Goal: Task Accomplishment & Management: Use online tool/utility

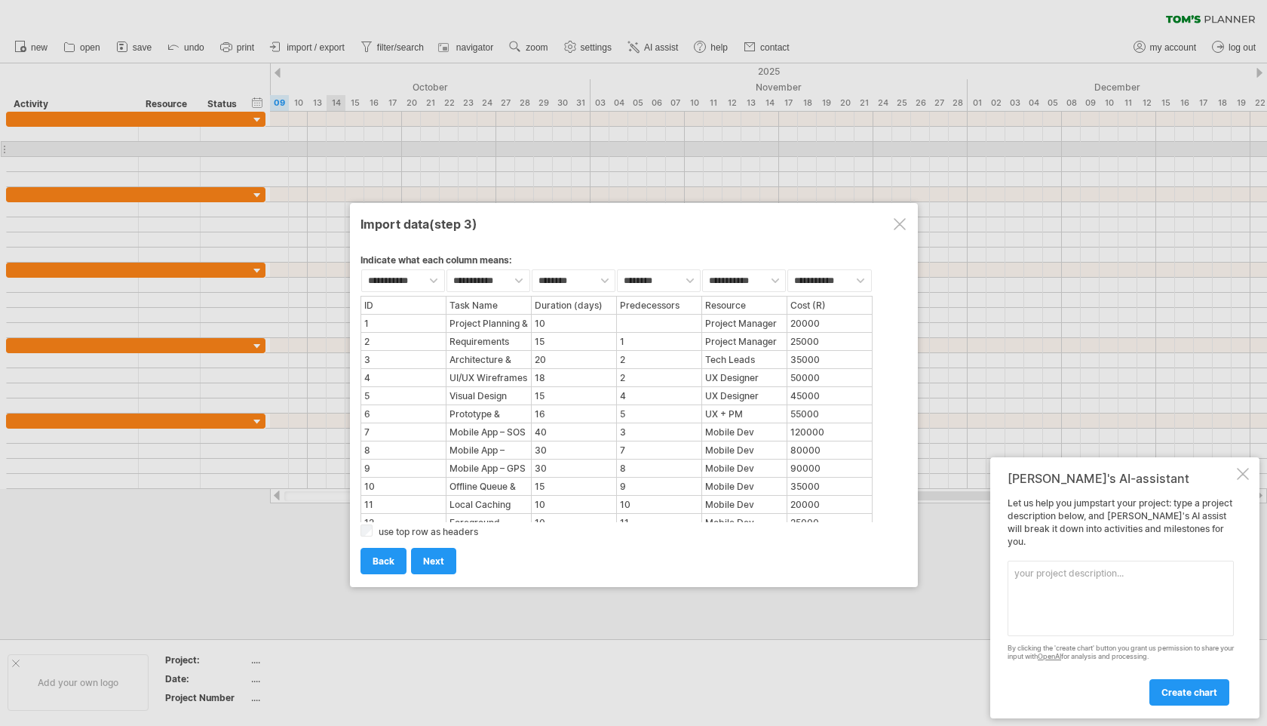
select select "***"
select select "********"
select select "*******"
select select "***"
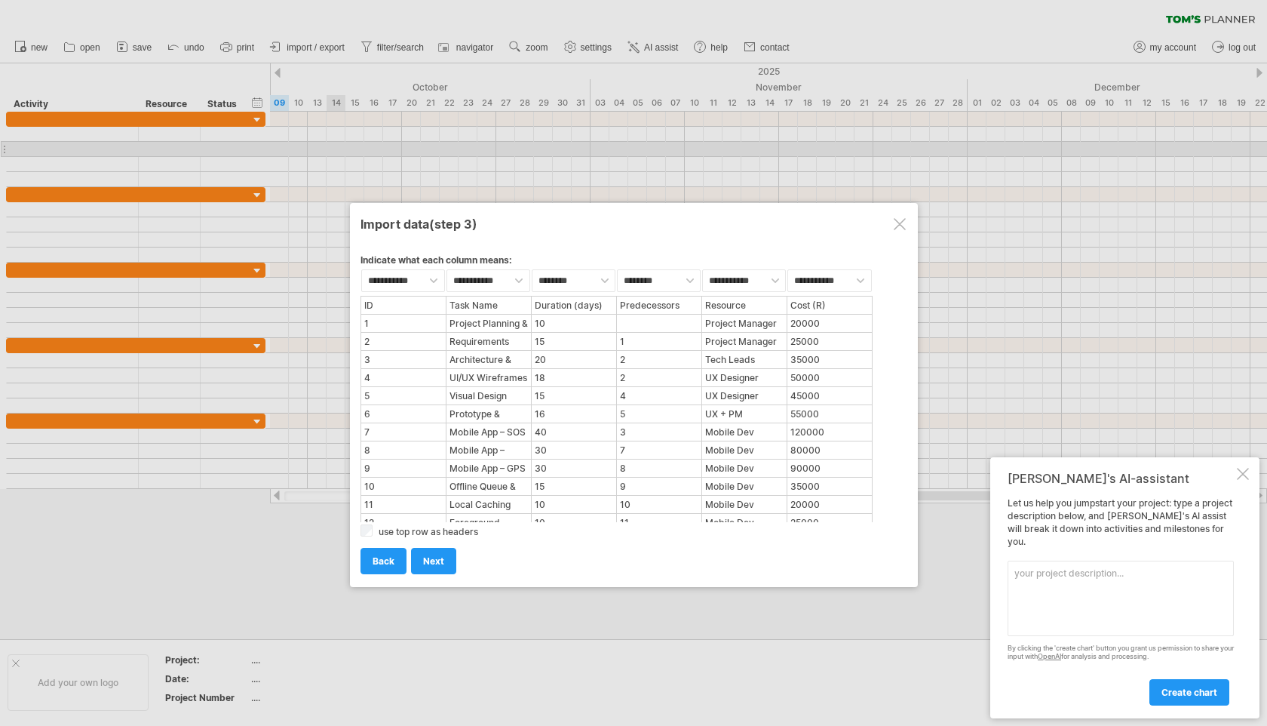
select select "***"
click at [1071, 549] on div "Let us help you jumpstart your project: type a project description below, and […" at bounding box center [1121, 600] width 226 height 207
click at [1067, 557] on div "Let us help you jumpstart your project: type a project description below, and […" at bounding box center [1121, 600] width 226 height 207
click at [1065, 572] on textarea at bounding box center [1121, 597] width 226 height 75
paste textarea "Number and name each activity (at least 30 activities provided). Provide the du…"
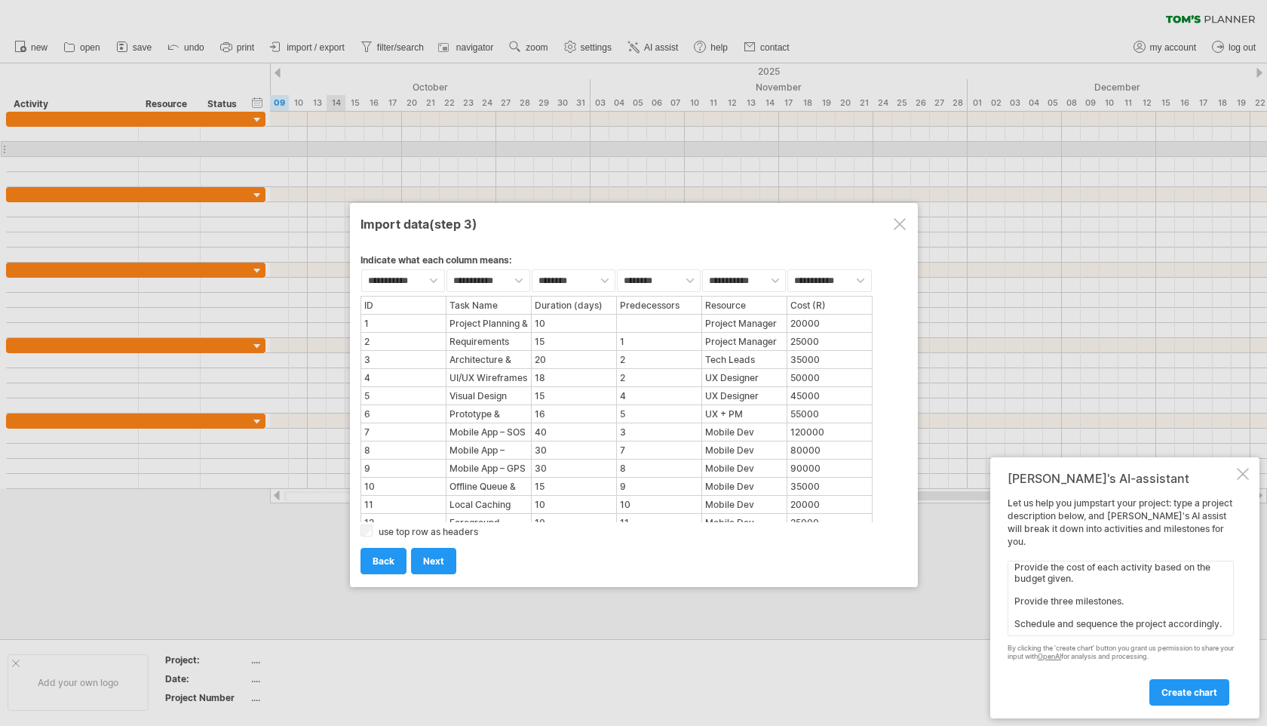
scroll to position [129, 0]
type textarea "Number and name each activity (at least 30 activities provided). Provide the du…"
click at [444, 563] on link "next" at bounding box center [433, 561] width 45 height 26
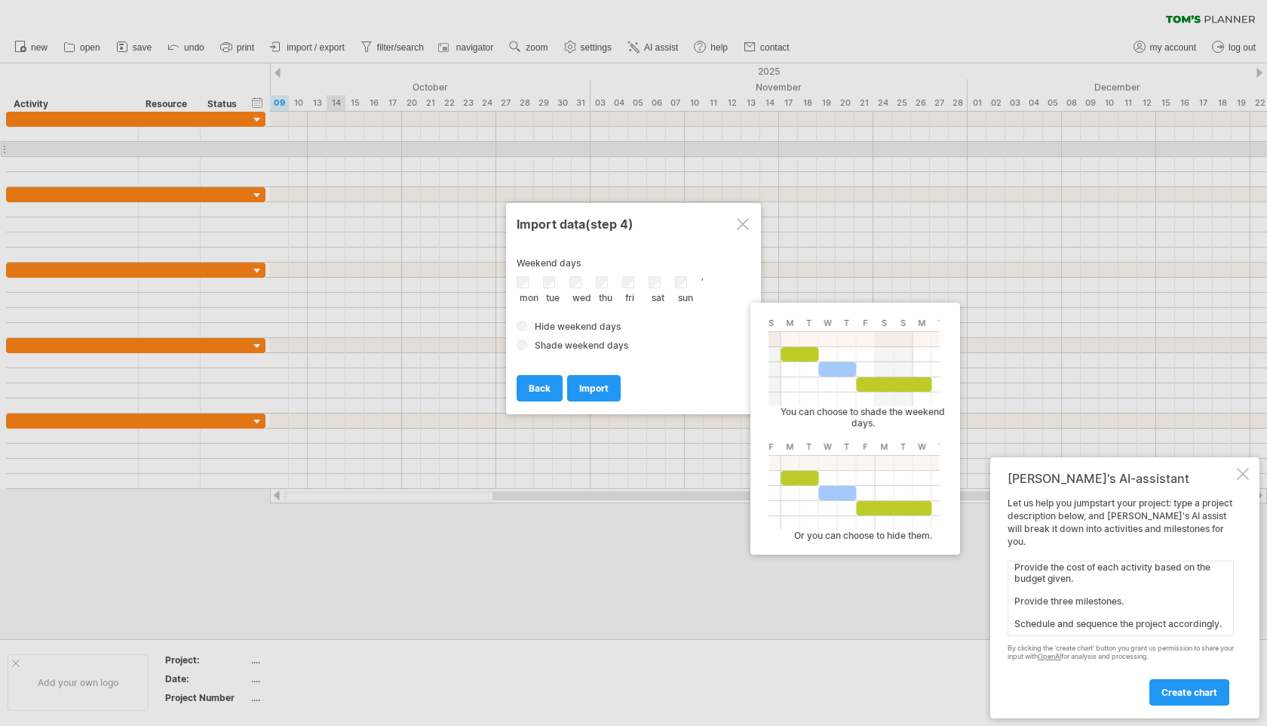
click at [554, 346] on span "Shade weekend days" at bounding box center [582, 344] width 94 height 11
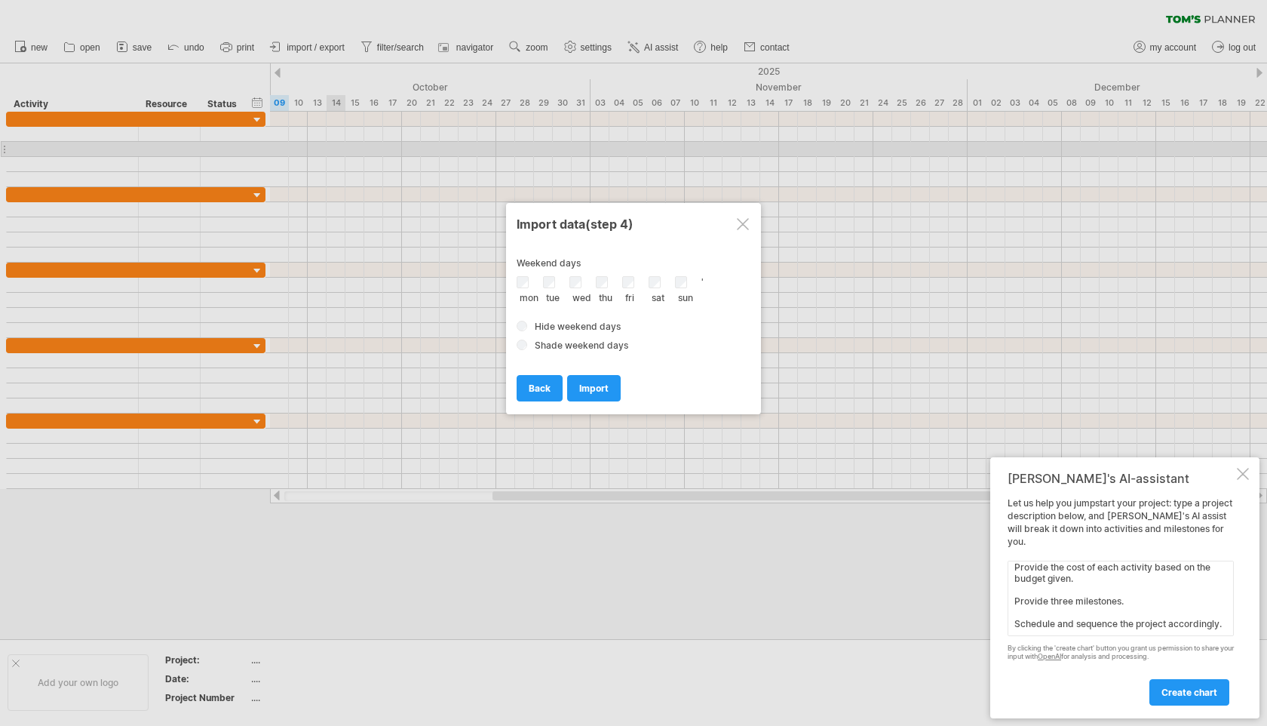
click at [547, 325] on span "Hide weekend days" at bounding box center [578, 326] width 86 height 11
click at [590, 393] on link "import" at bounding box center [594, 388] width 54 height 26
click at [591, 385] on span "import" at bounding box center [593, 387] width 29 height 11
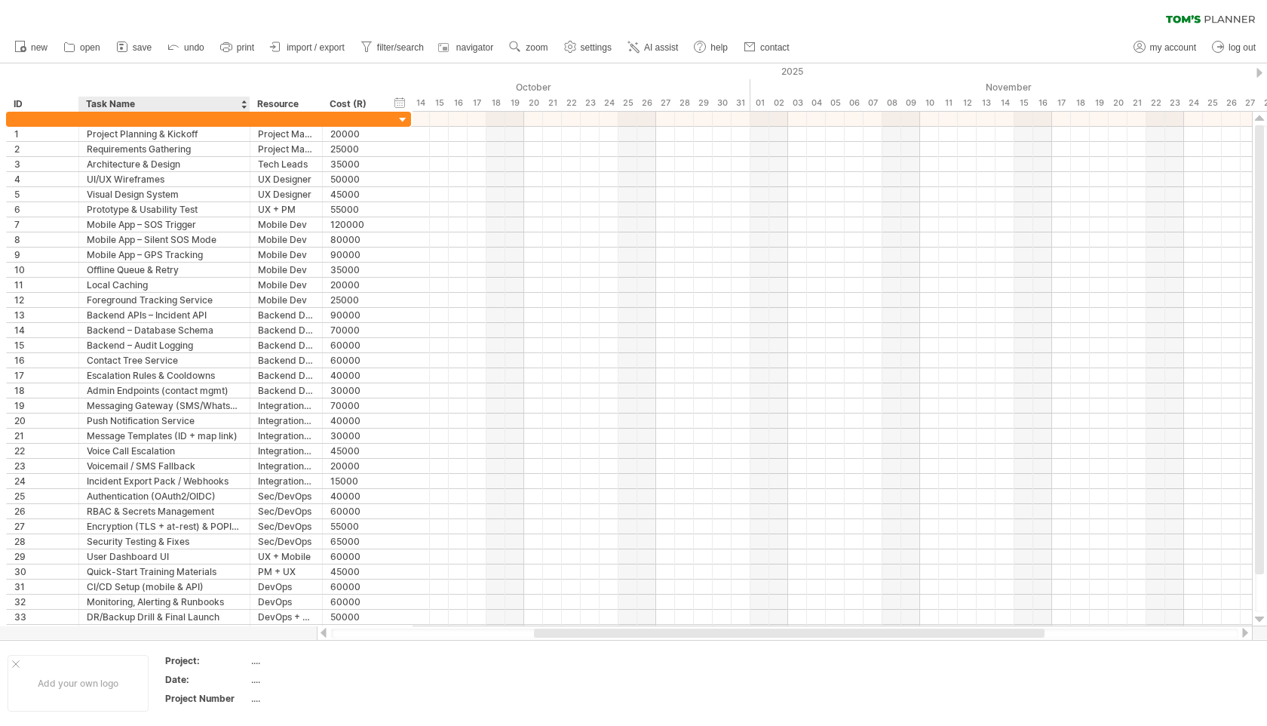
drag, startPoint x: 149, startPoint y: 111, endPoint x: 247, endPoint y: 102, distance: 98.5
click at [247, 103] on div at bounding box center [249, 104] width 5 height 15
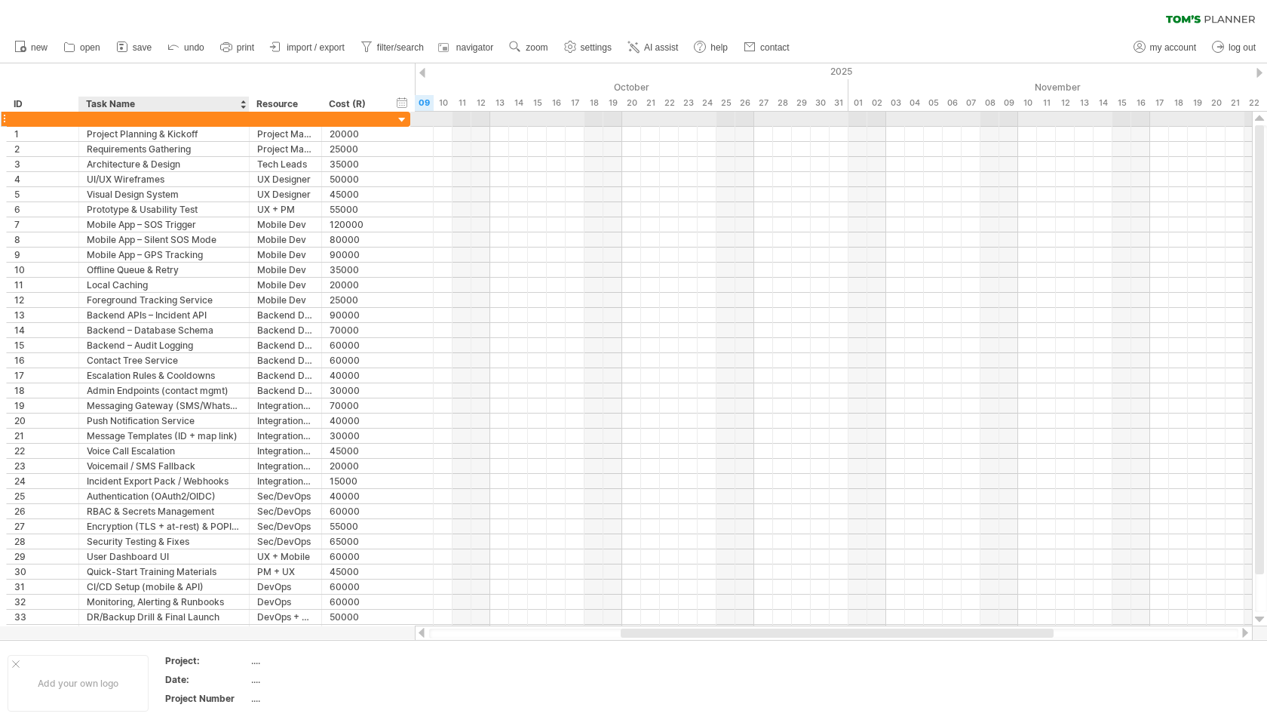
click at [155, 119] on div at bounding box center [164, 119] width 155 height 14
click at [401, 120] on div at bounding box center [402, 120] width 14 height 14
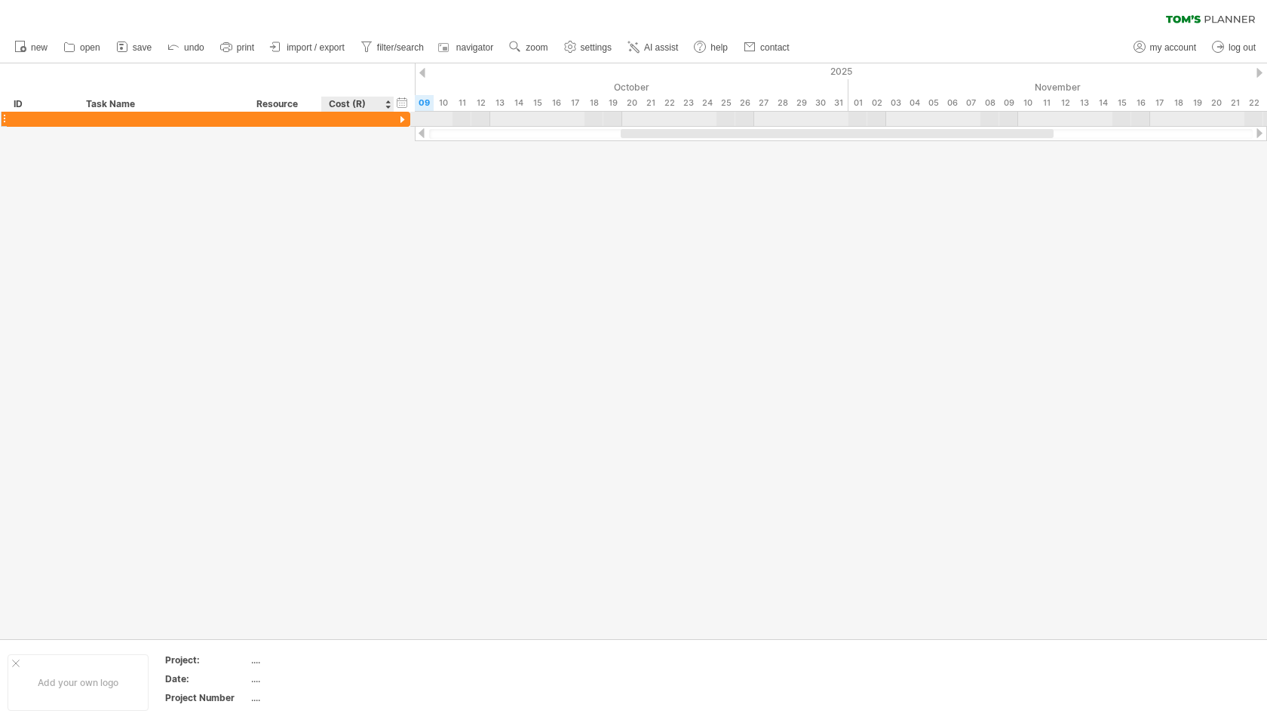
click at [401, 120] on div at bounding box center [402, 120] width 14 height 14
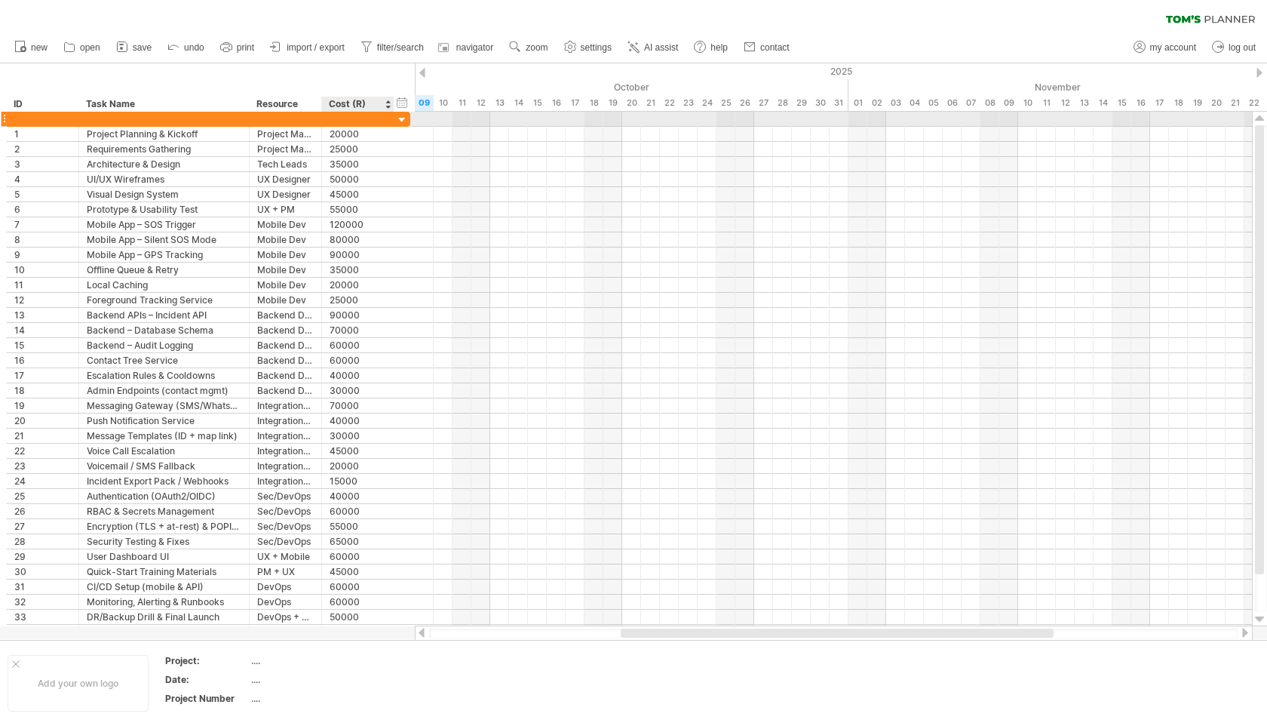
click at [401, 121] on div at bounding box center [402, 120] width 14 height 14
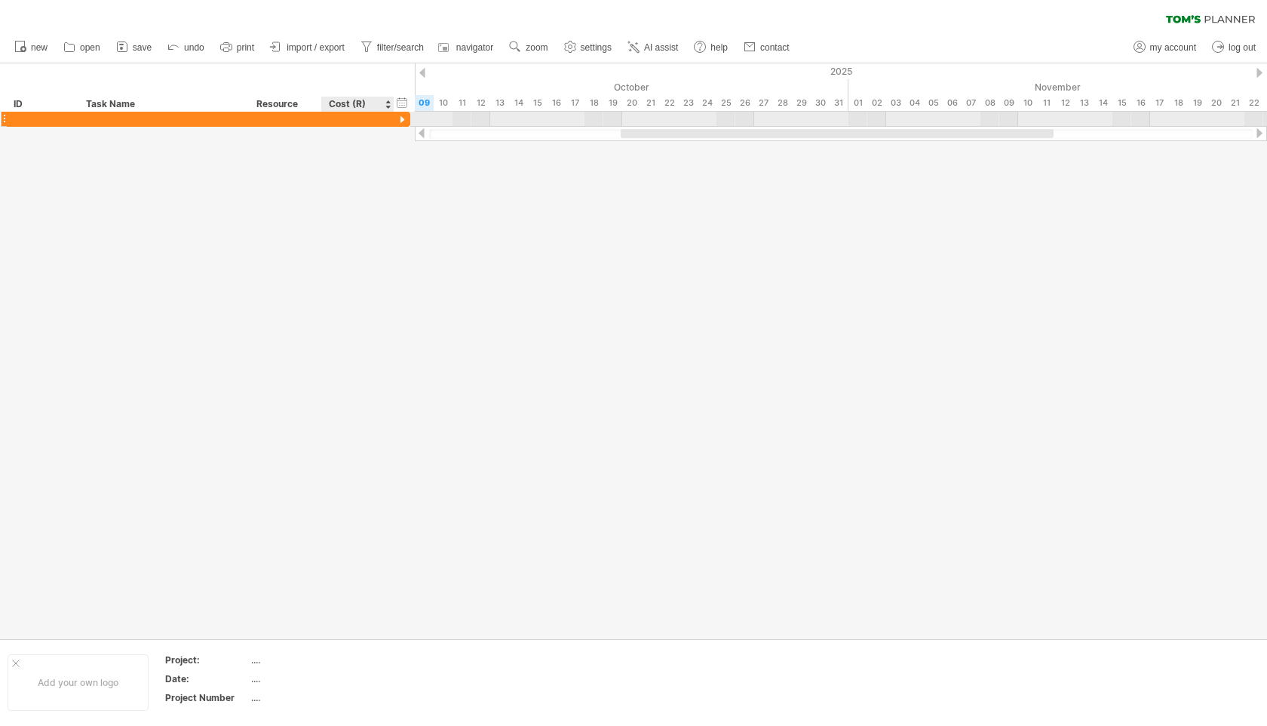
click at [401, 121] on div at bounding box center [402, 120] width 14 height 14
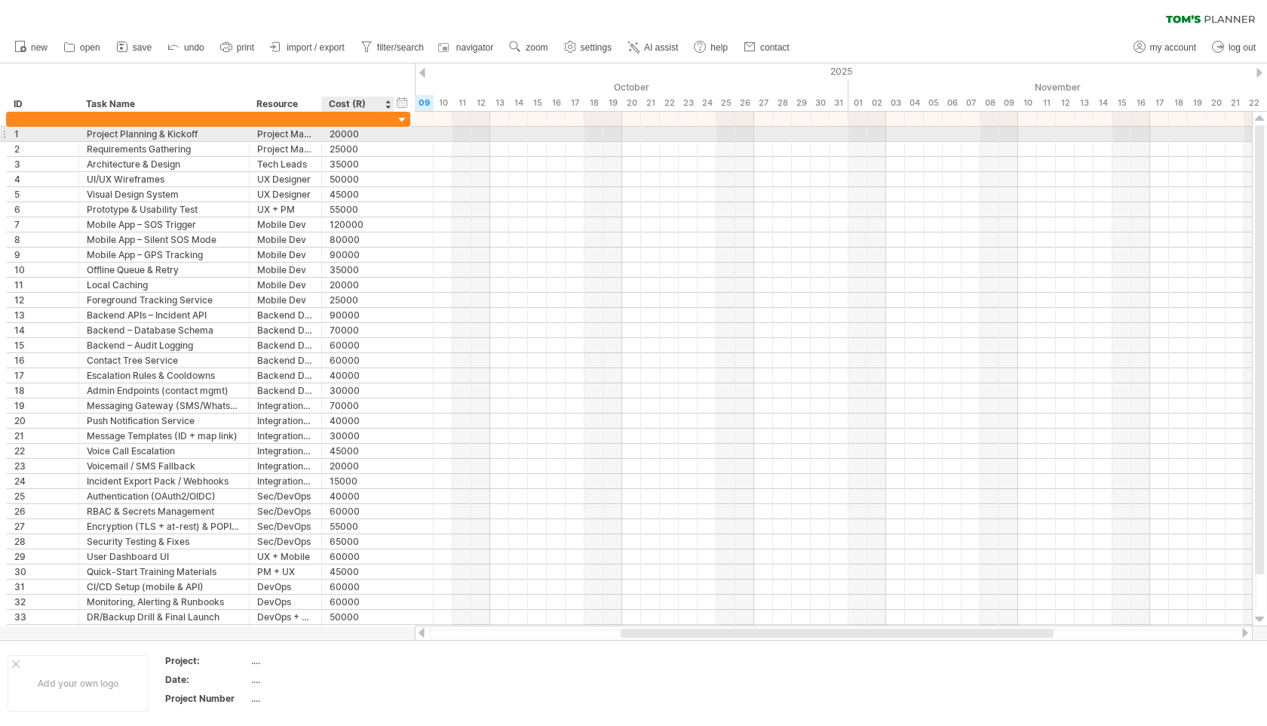
click at [433, 135] on div at bounding box center [833, 134] width 837 height 15
click at [330, 130] on div "20000" at bounding box center [358, 134] width 57 height 14
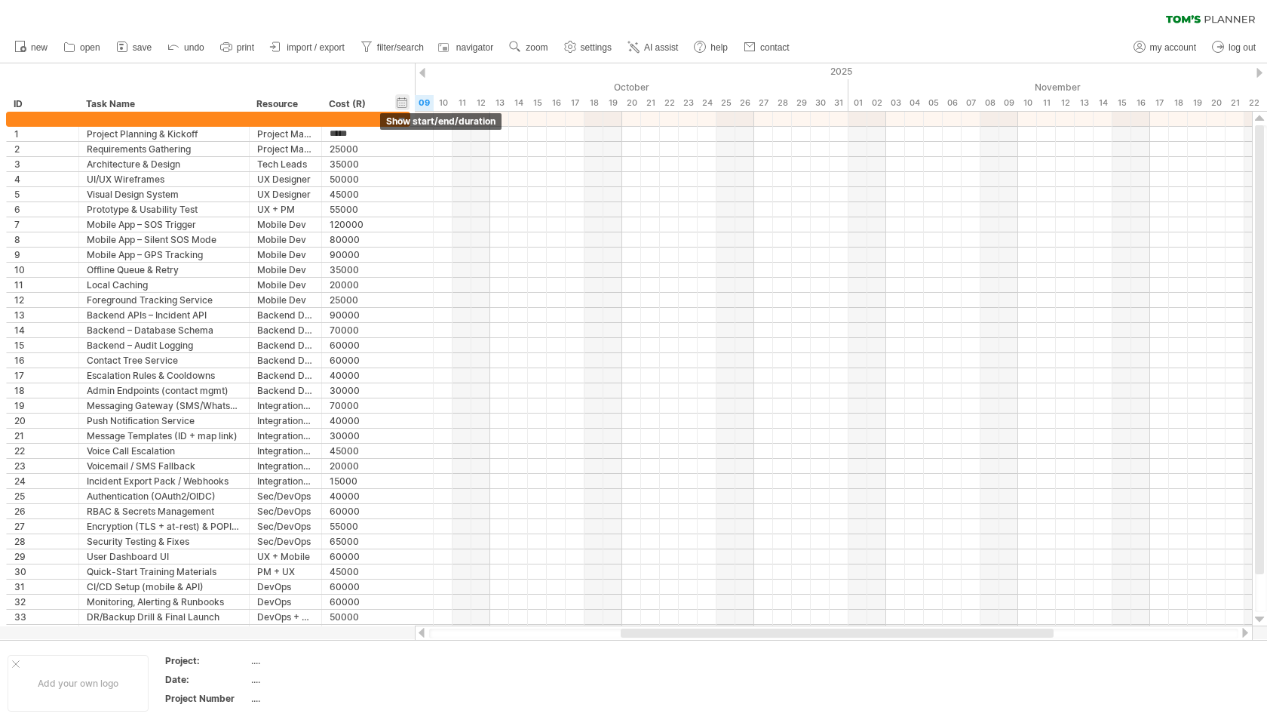
click at [401, 101] on div "hide start/end/duration show start/end/duration" at bounding box center [402, 102] width 14 height 16
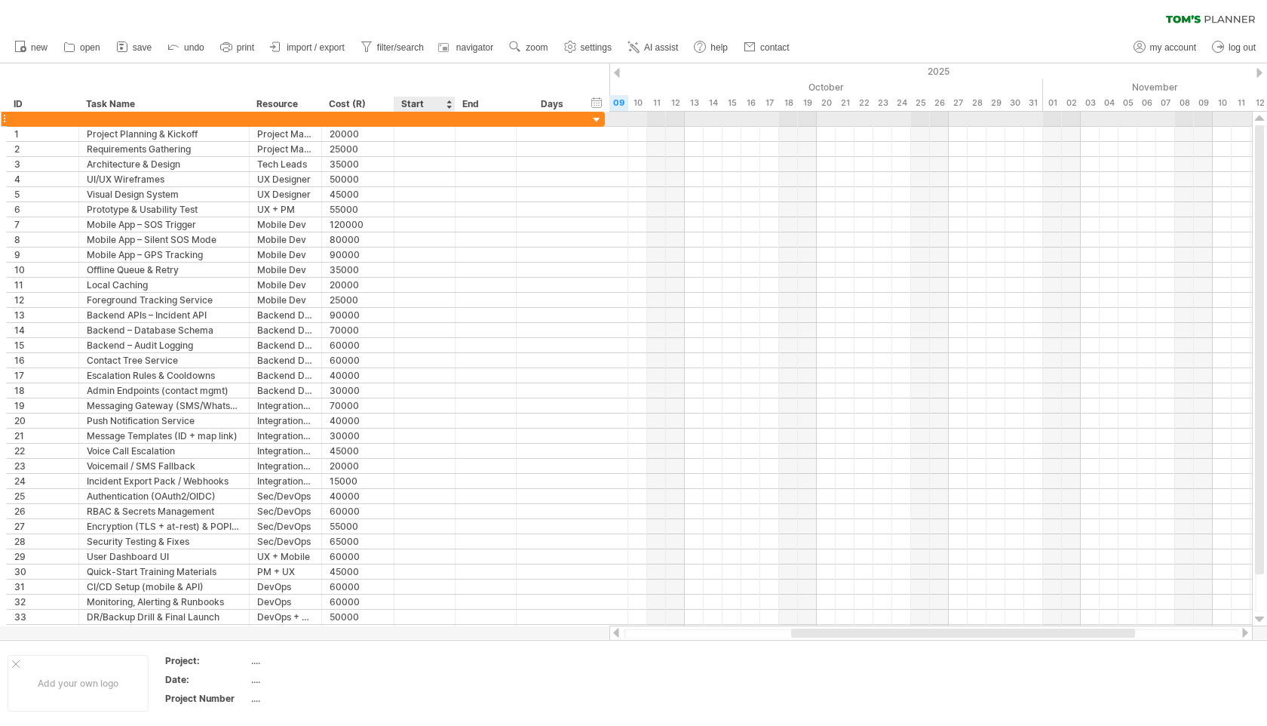
click at [428, 120] on div at bounding box center [425, 119] width 61 height 14
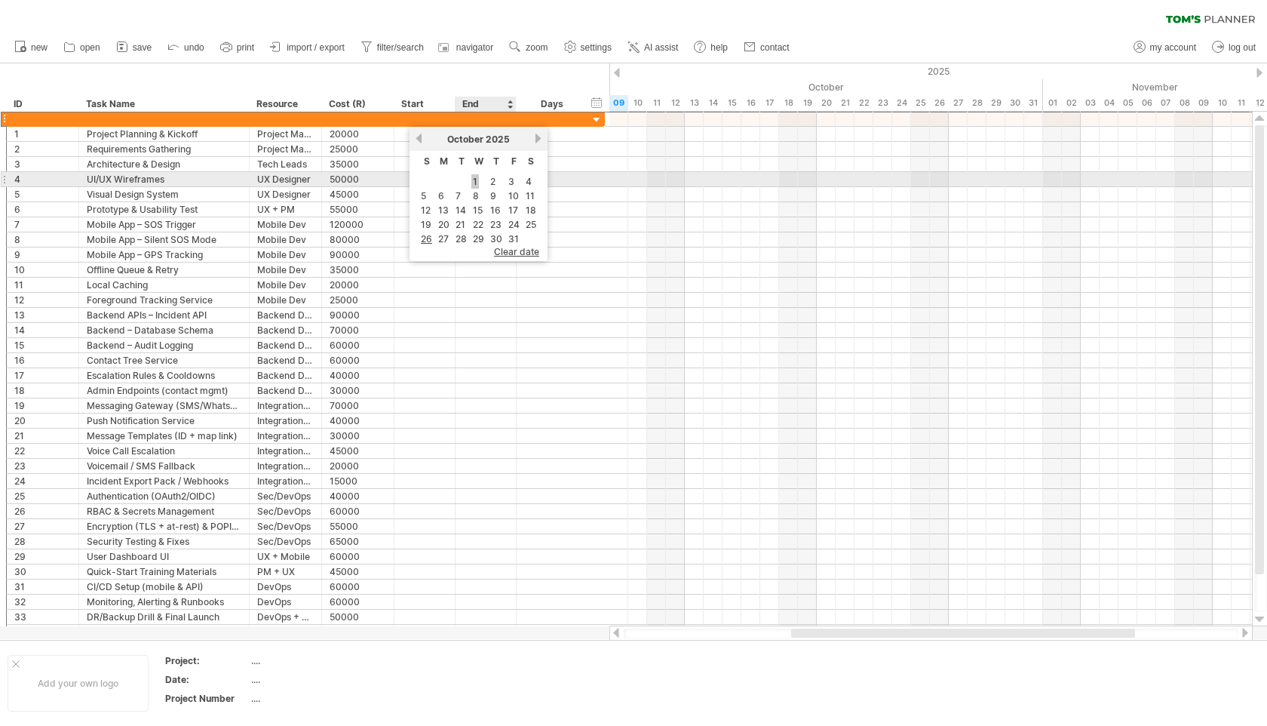
click at [478, 175] on link "1" at bounding box center [475, 181] width 8 height 14
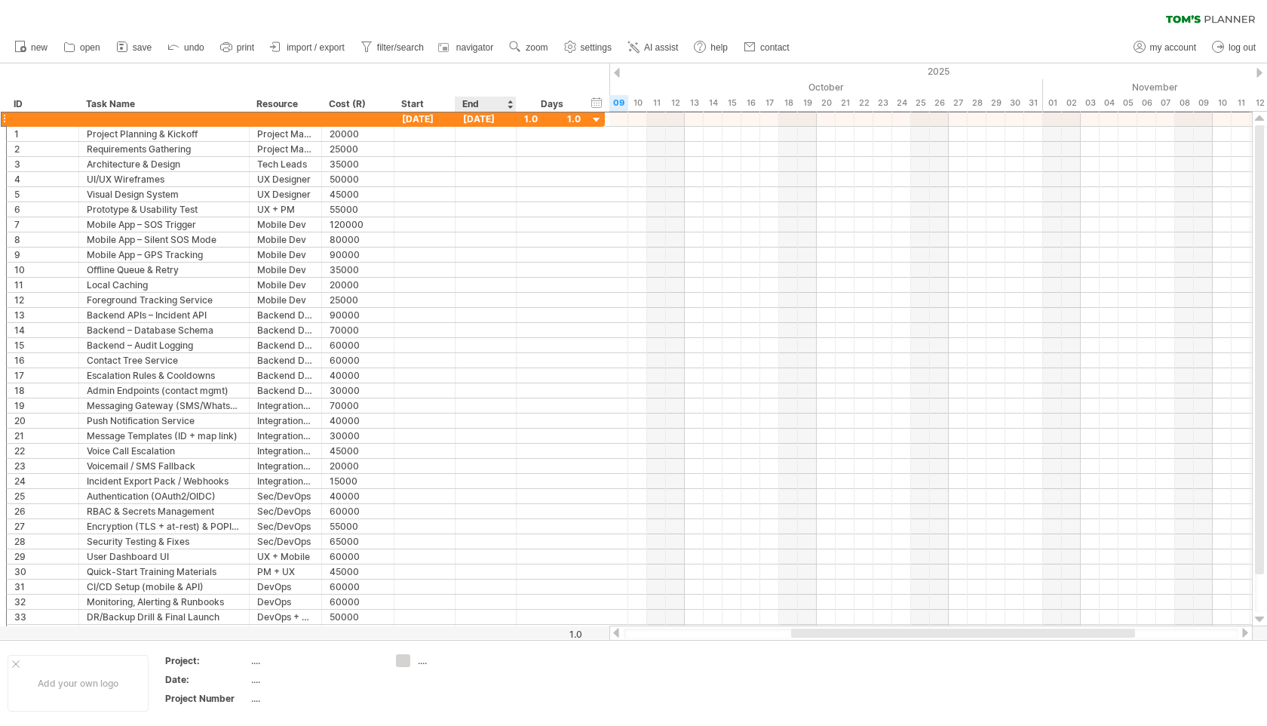
click at [497, 103] on div "End" at bounding box center [484, 104] width 45 height 15
click at [512, 103] on div at bounding box center [510, 104] width 6 height 15
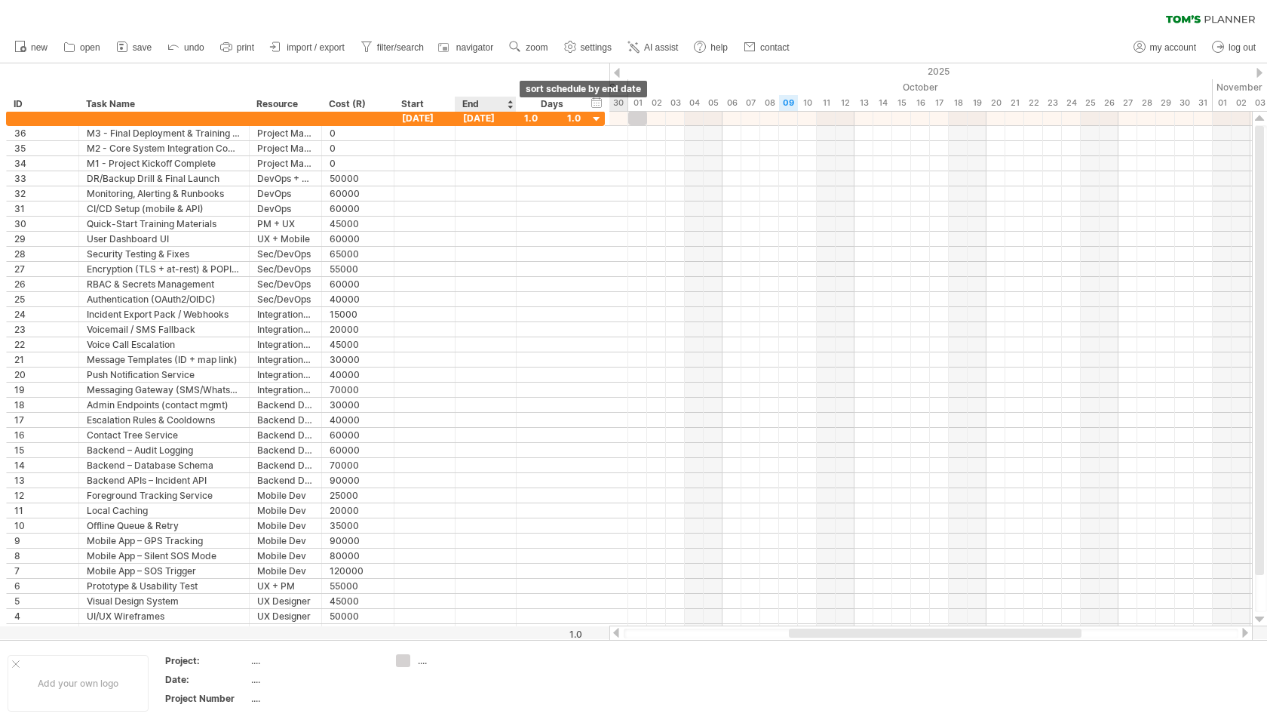
click at [511, 105] on div at bounding box center [510, 104] width 6 height 15
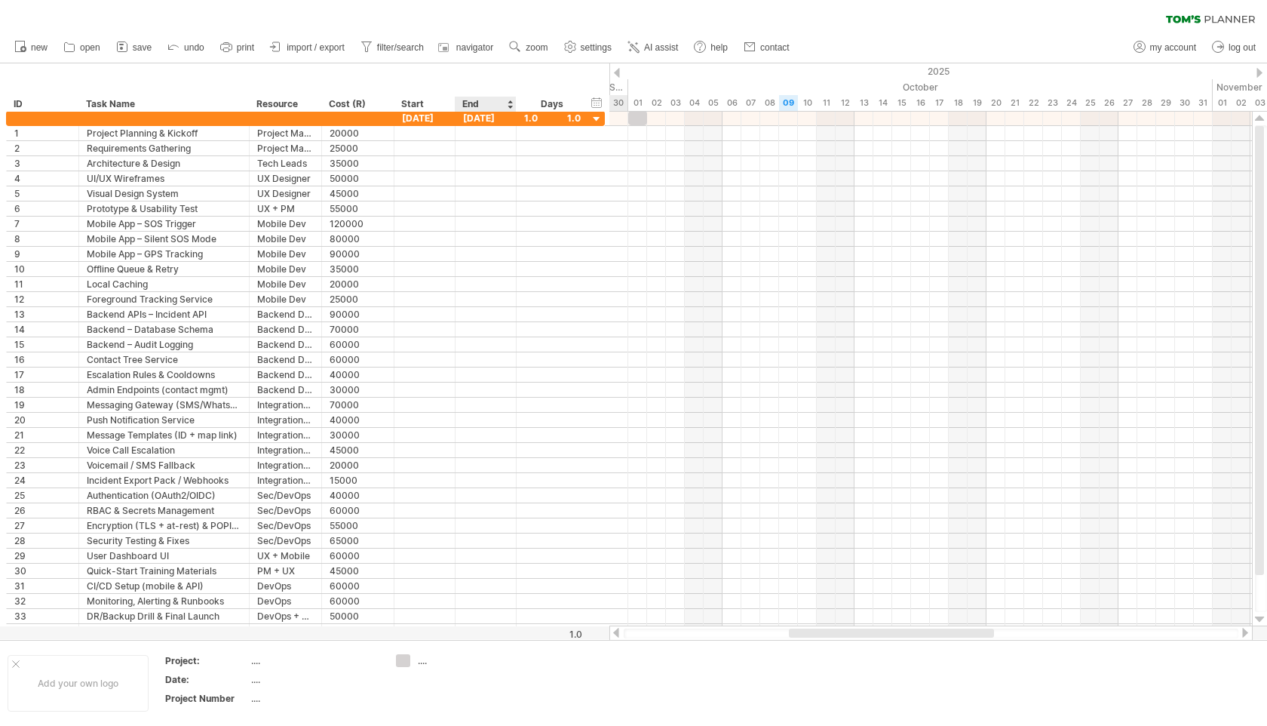
click at [511, 105] on div at bounding box center [510, 104] width 6 height 15
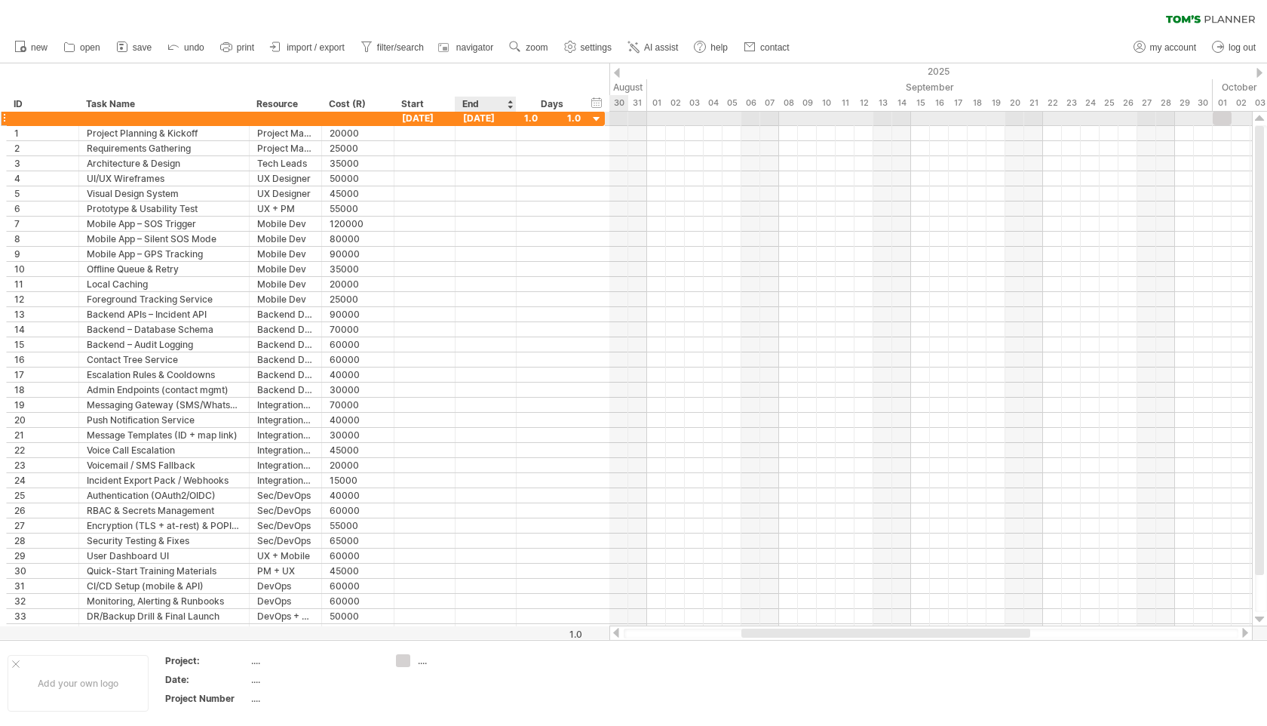
click at [488, 121] on div "[DATE]" at bounding box center [486, 118] width 61 height 14
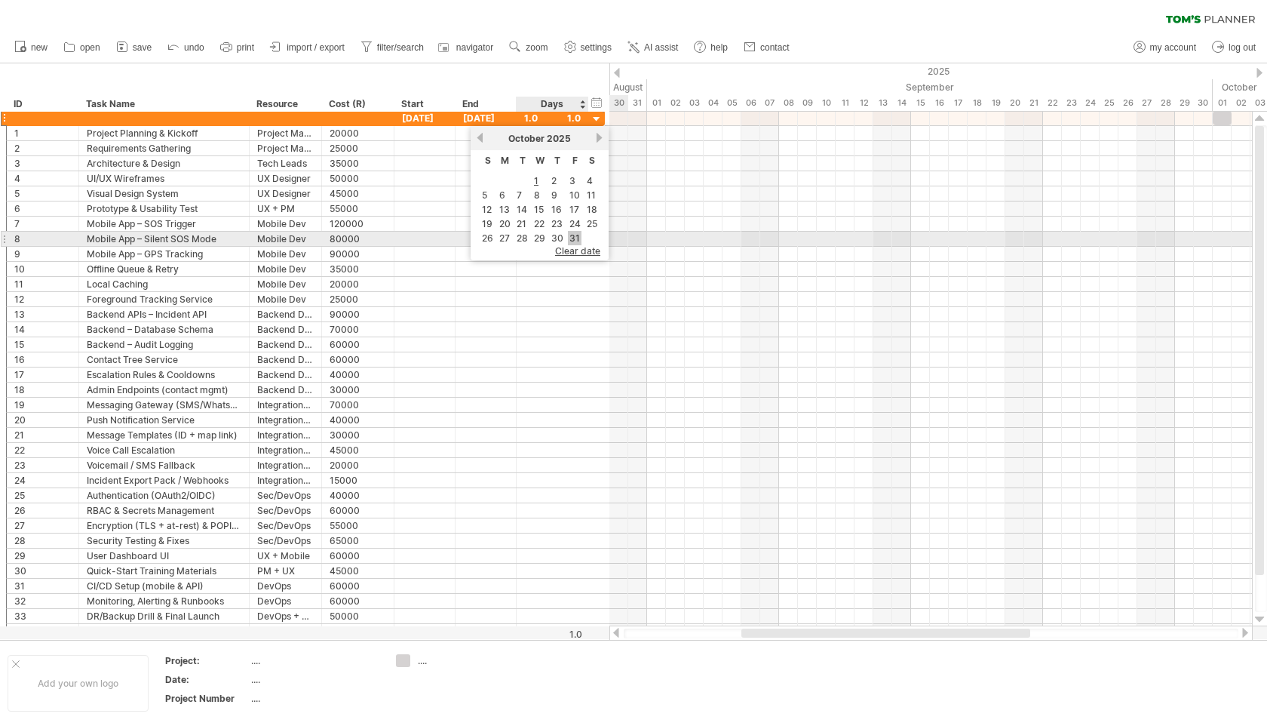
click at [573, 236] on link "31" at bounding box center [575, 238] width 14 height 14
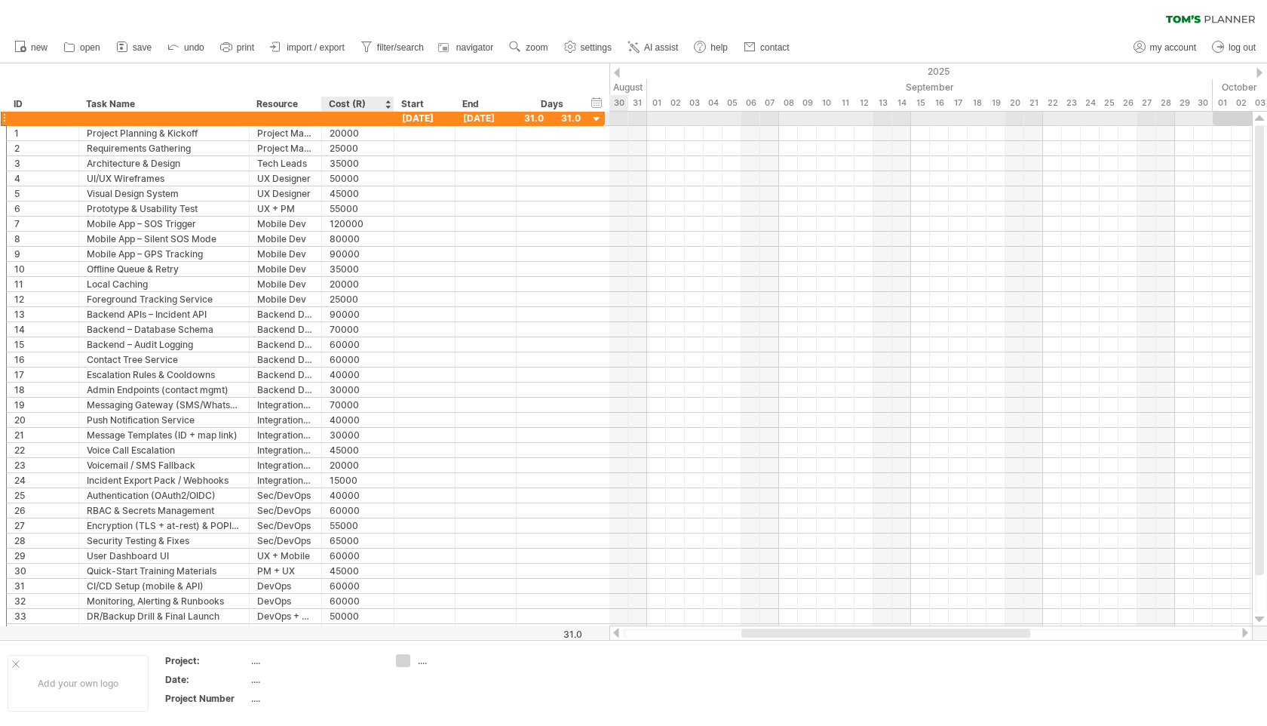
click at [375, 121] on div at bounding box center [358, 118] width 57 height 14
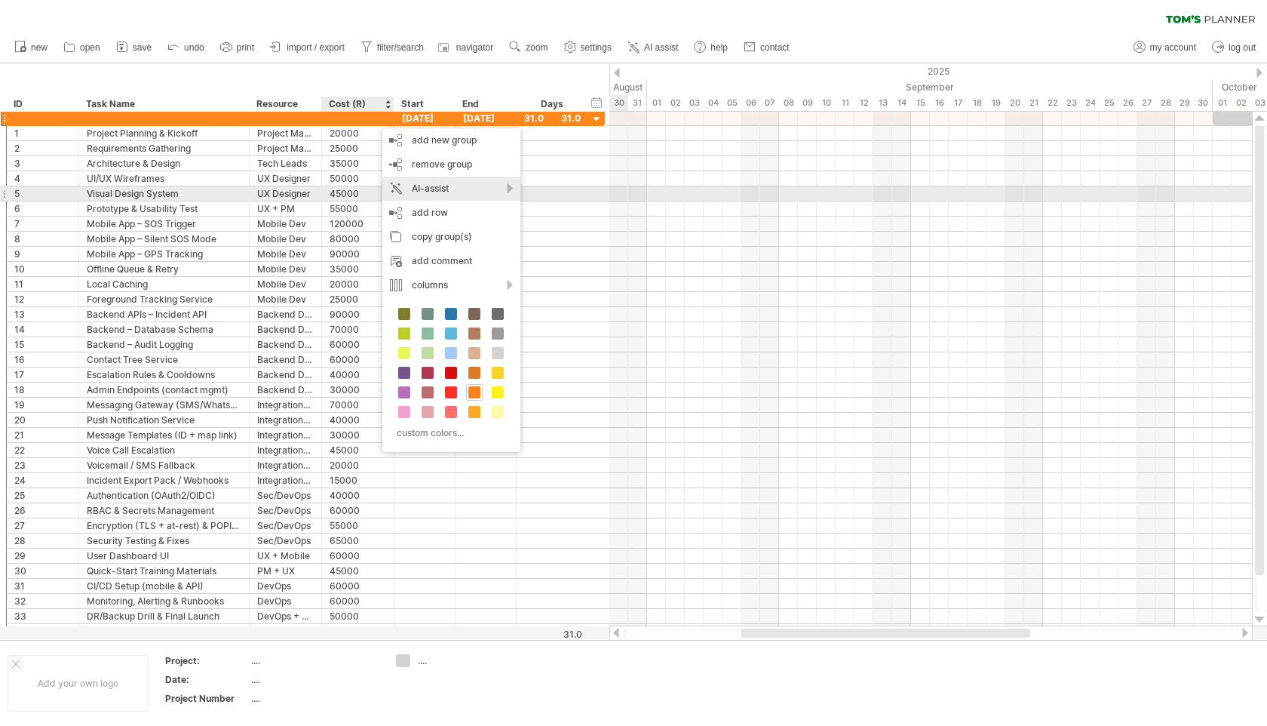
click at [438, 187] on div "AI-assist" at bounding box center [451, 189] width 138 height 24
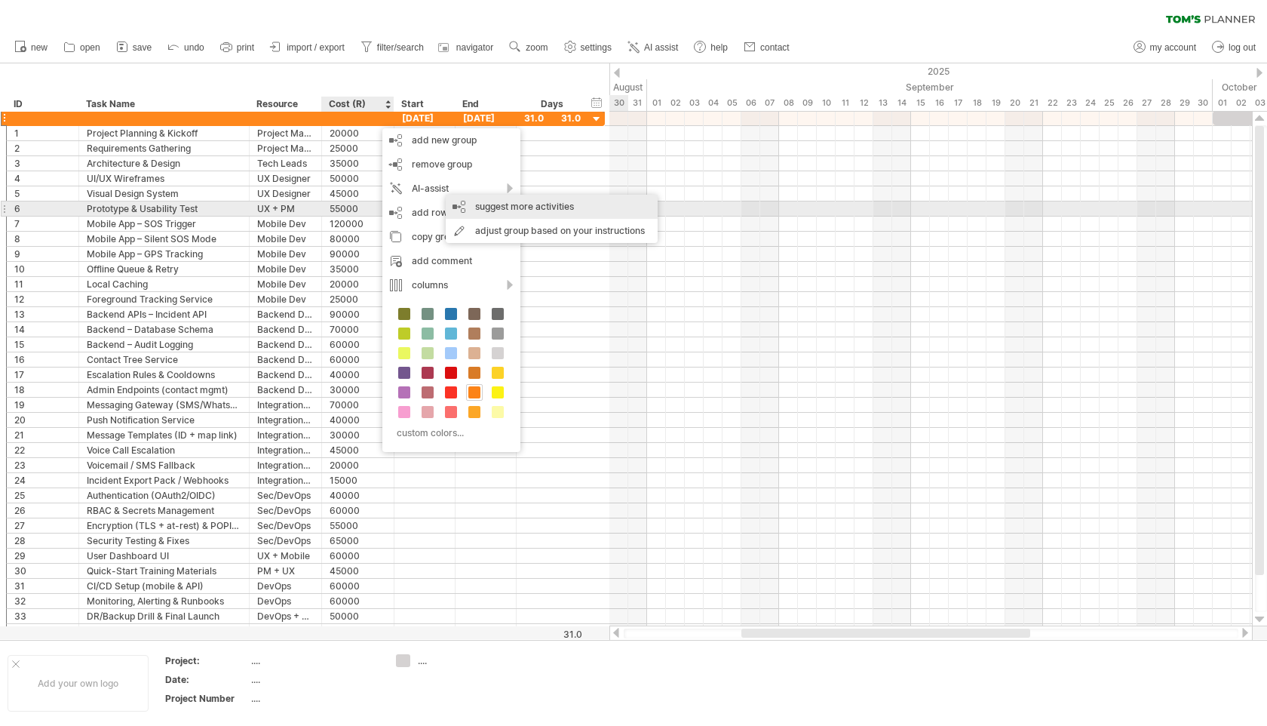
click at [545, 204] on div "suggest more activities" at bounding box center [552, 207] width 212 height 24
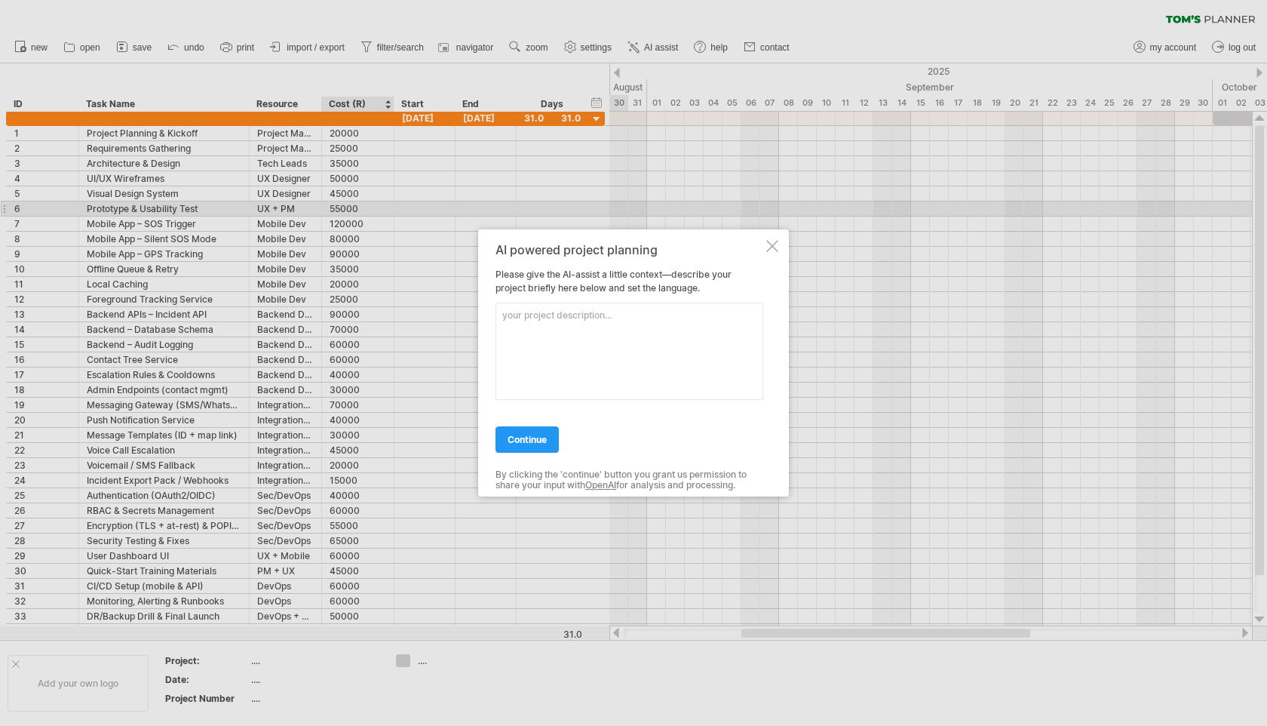
click at [573, 329] on textarea at bounding box center [630, 351] width 268 height 97
type textarea "t"
type textarea "project planning and kickoff will be 45 days"
click at [517, 438] on span "continue" at bounding box center [527, 439] width 39 height 11
